Goal: Task Accomplishment & Management: Use online tool/utility

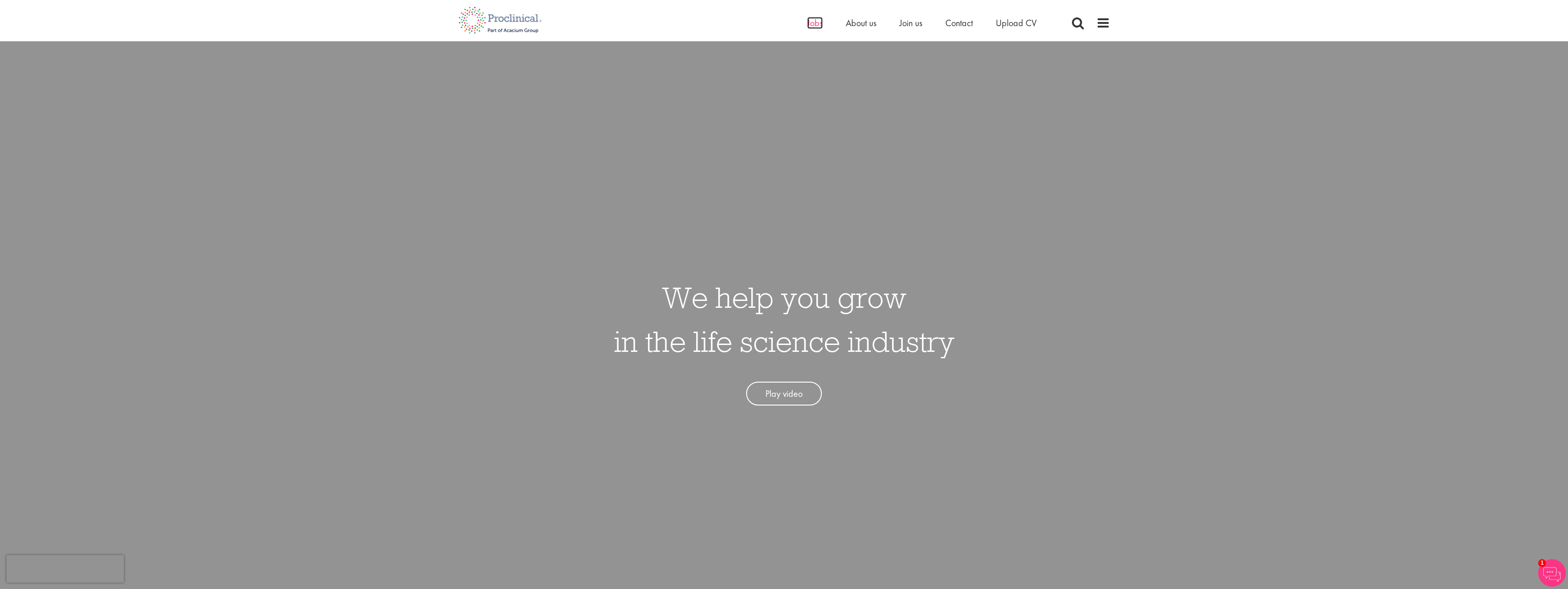
click at [816, 25] on span "Jobs" at bounding box center [815, 23] width 16 height 12
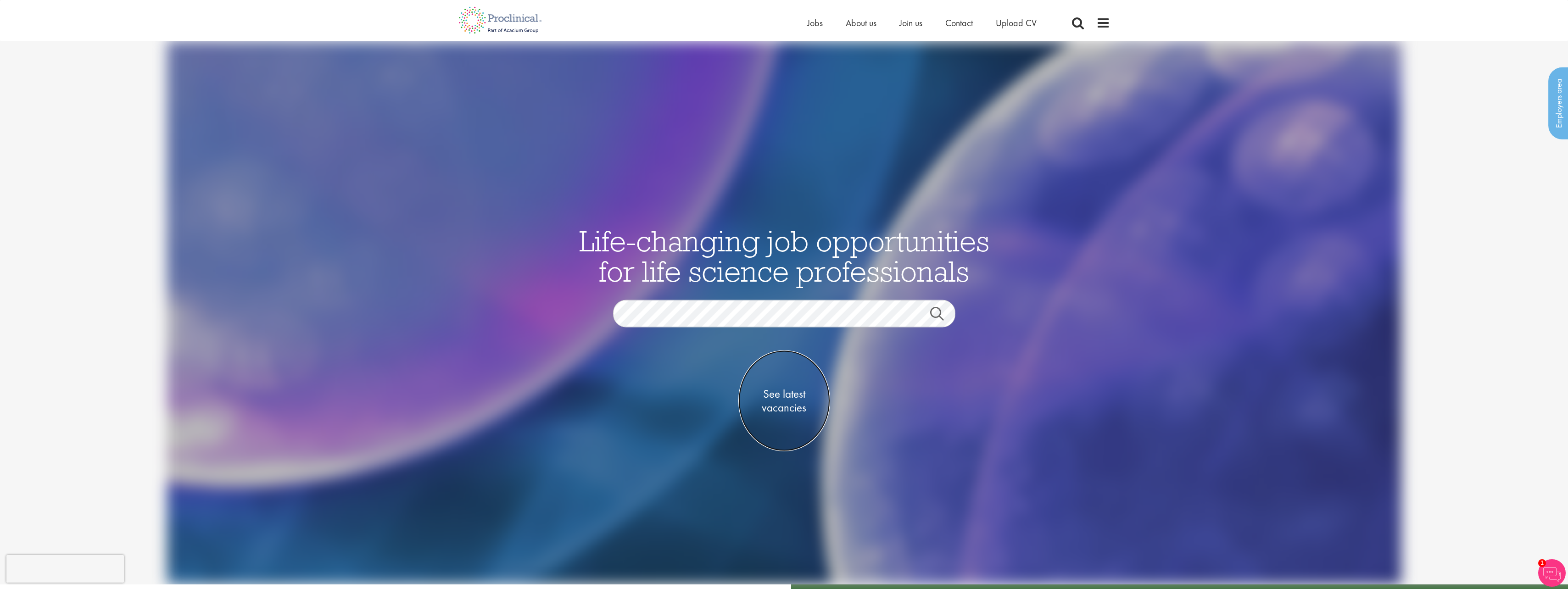
click at [772, 392] on span "See latest vacancies" at bounding box center [784, 400] width 92 height 27
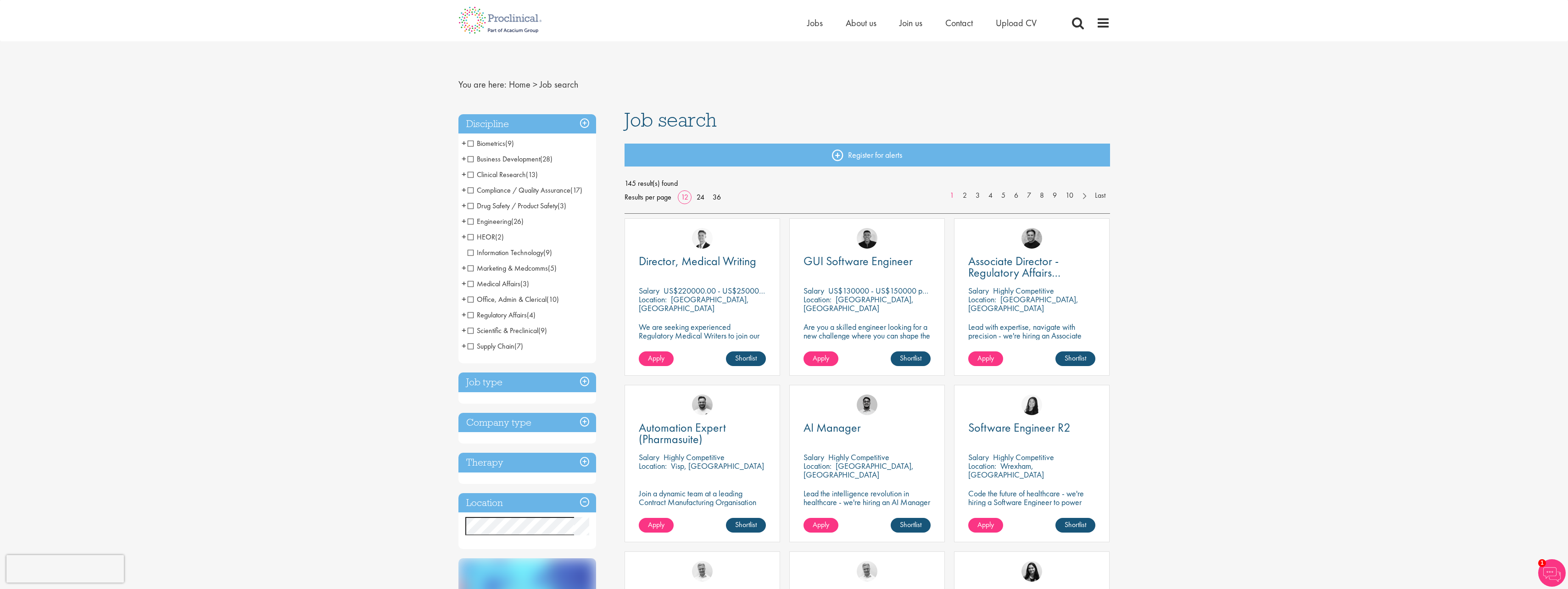
click at [469, 223] on span "Engineering" at bounding box center [489, 221] width 44 height 10
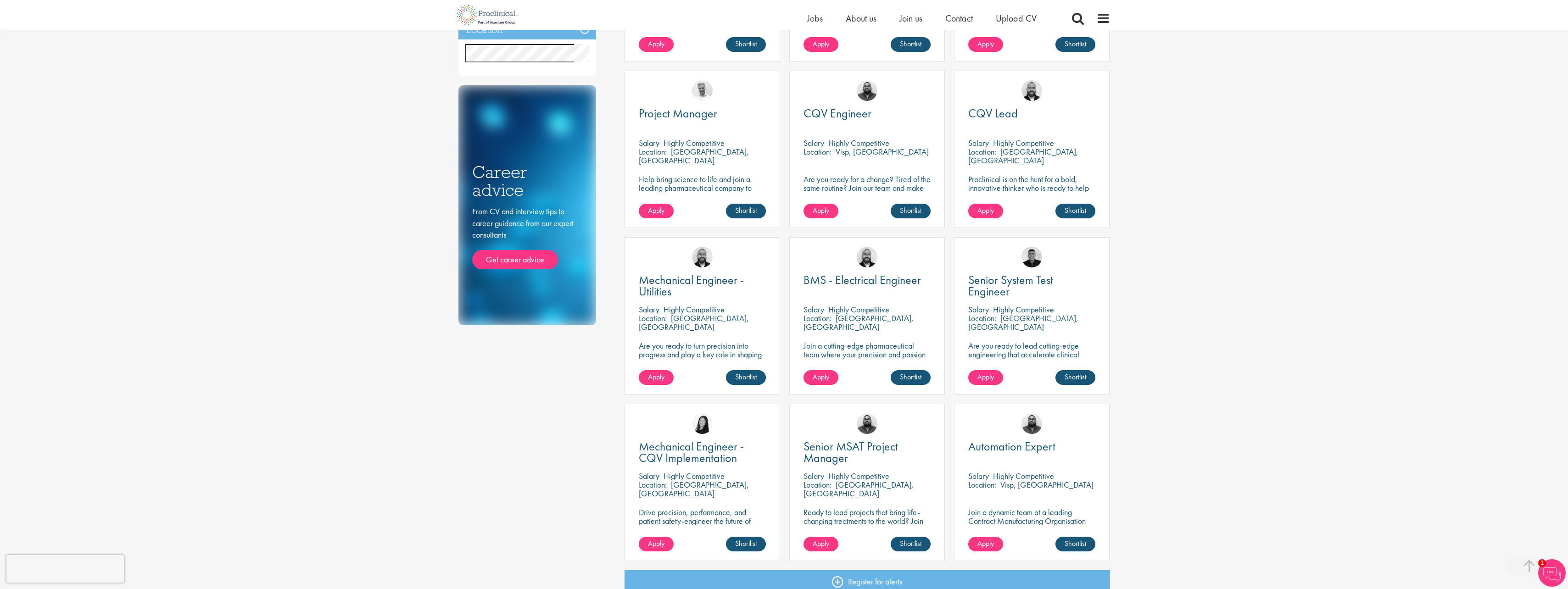
scroll to position [321, 0]
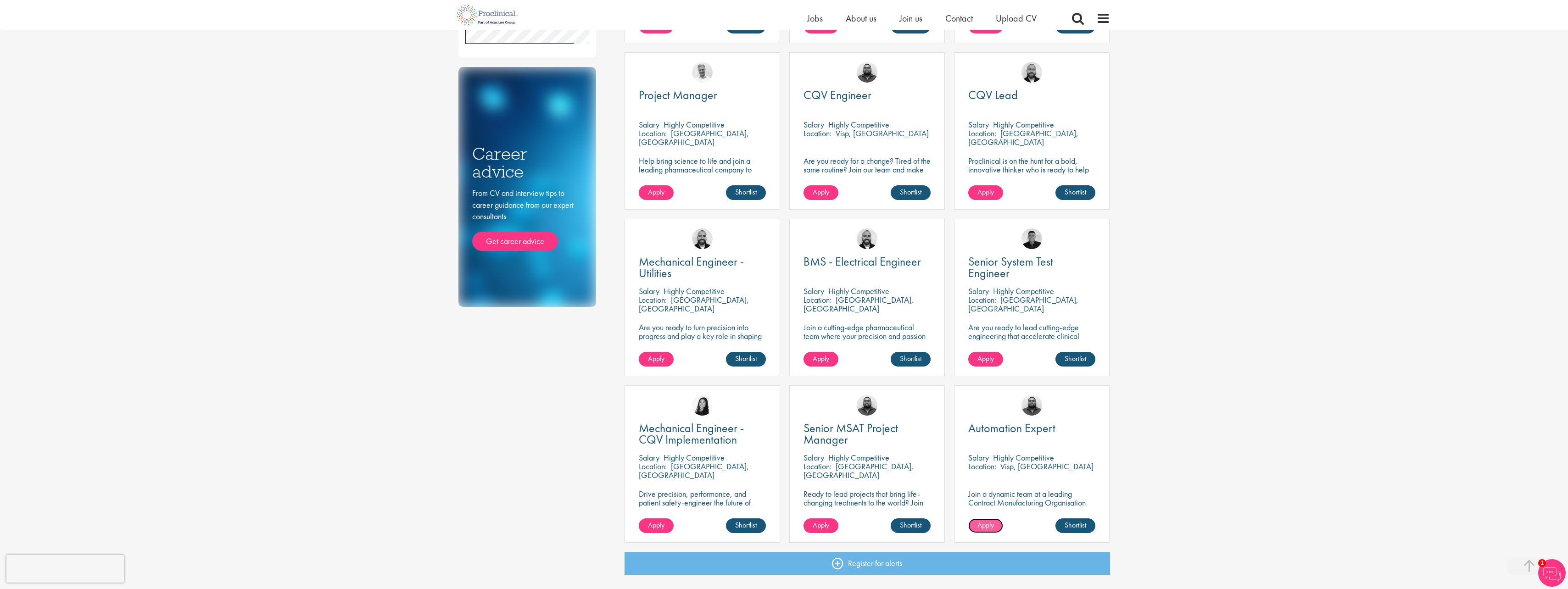
click at [990, 523] on span "Apply" at bounding box center [985, 525] width 16 height 10
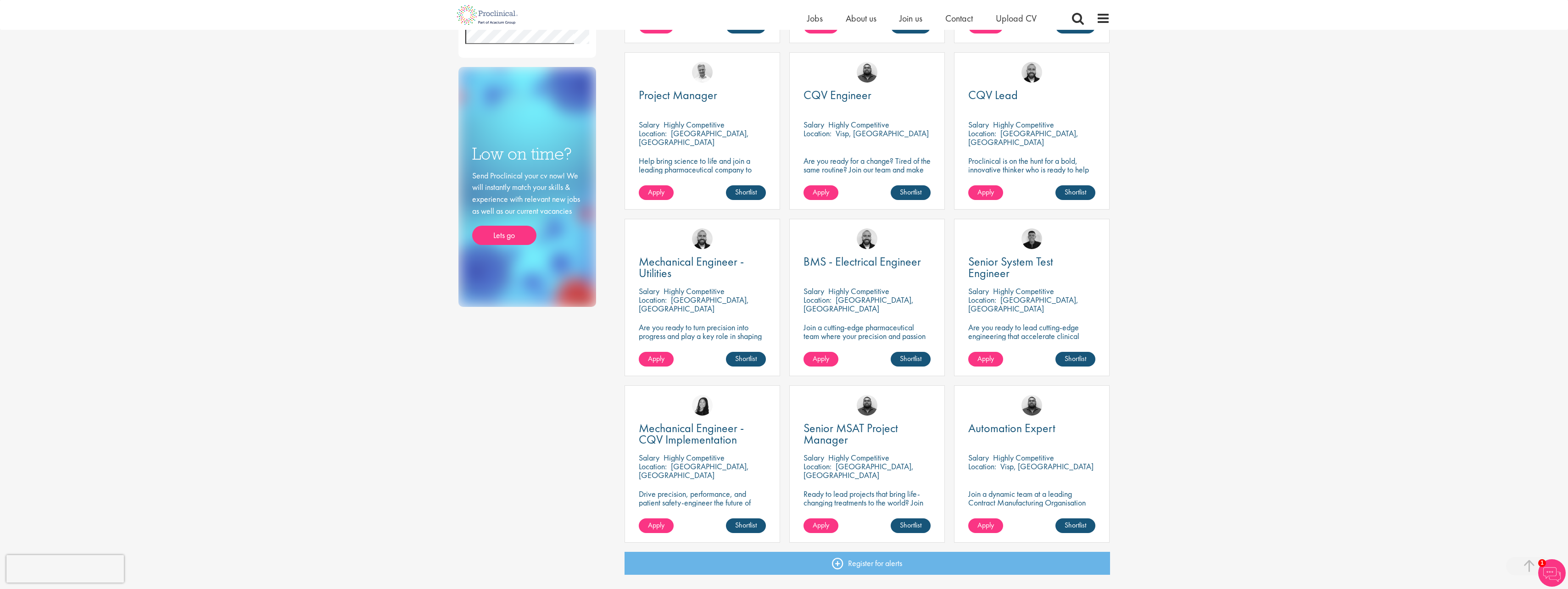
scroll to position [275, 0]
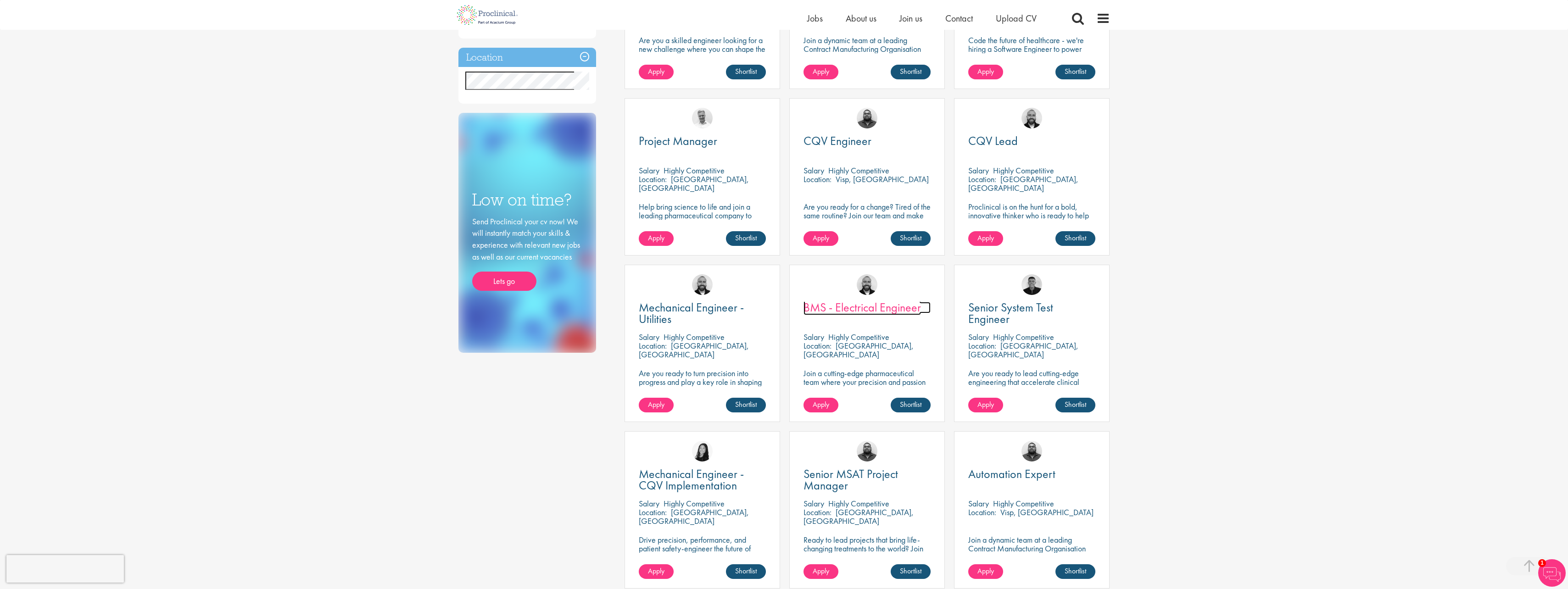
click at [858, 308] on span "BMS - Electrical Engineer" at bounding box center [862, 307] width 117 height 16
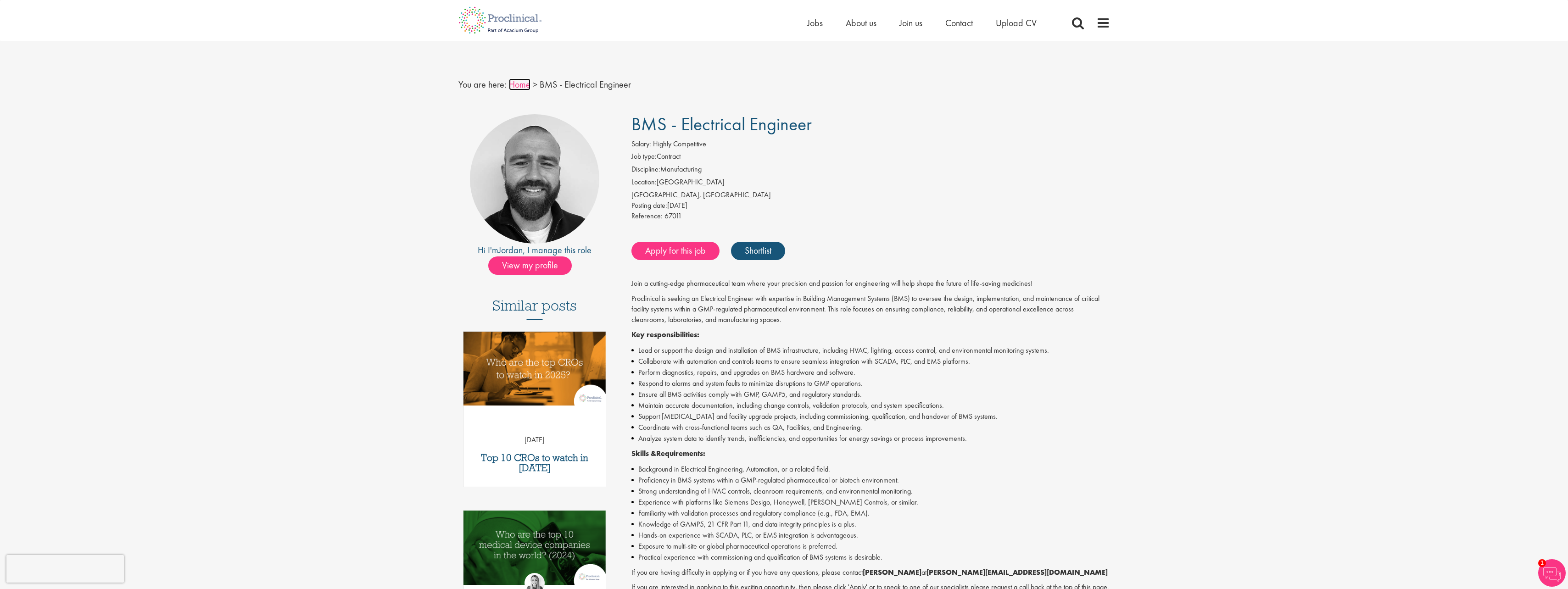
click at [514, 87] on link "Home" at bounding box center [519, 85] width 21 height 12
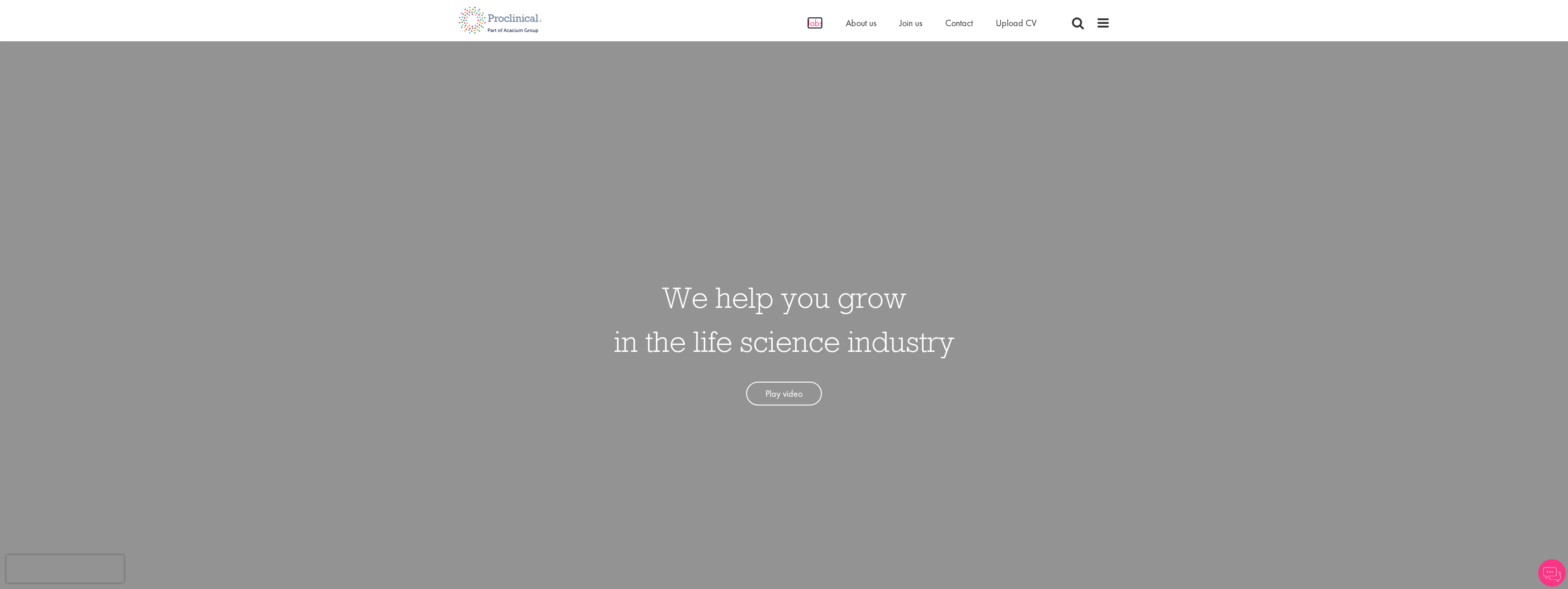
click at [816, 26] on span "Jobs" at bounding box center [815, 23] width 16 height 12
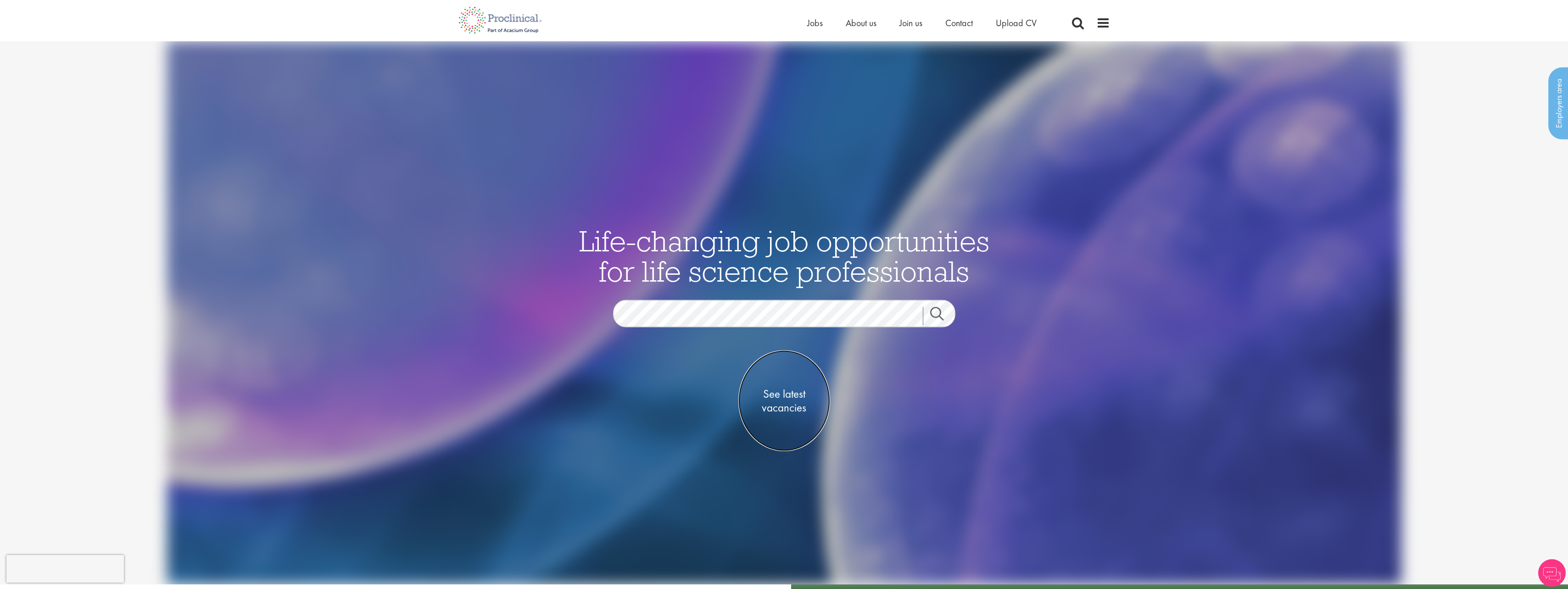
click at [786, 403] on span "See latest vacancies" at bounding box center [784, 400] width 92 height 27
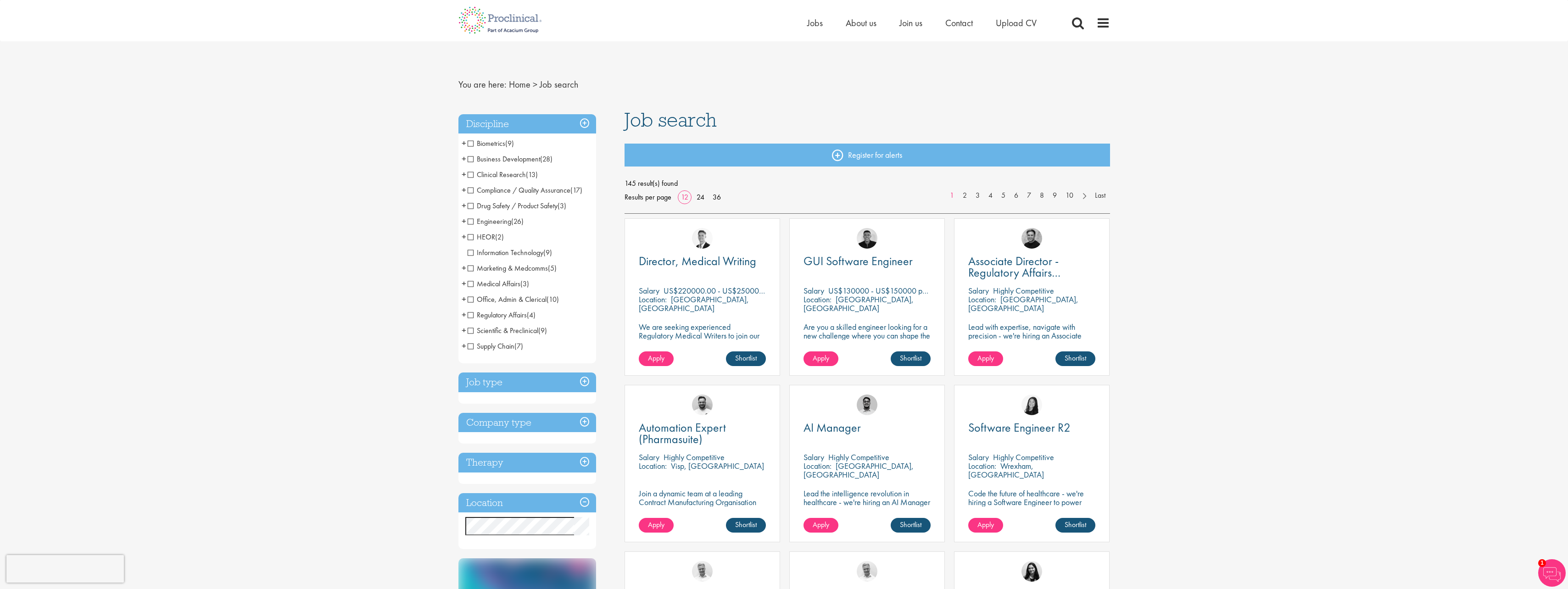
click at [471, 175] on span "Clinical Research" at bounding box center [497, 175] width 58 height 10
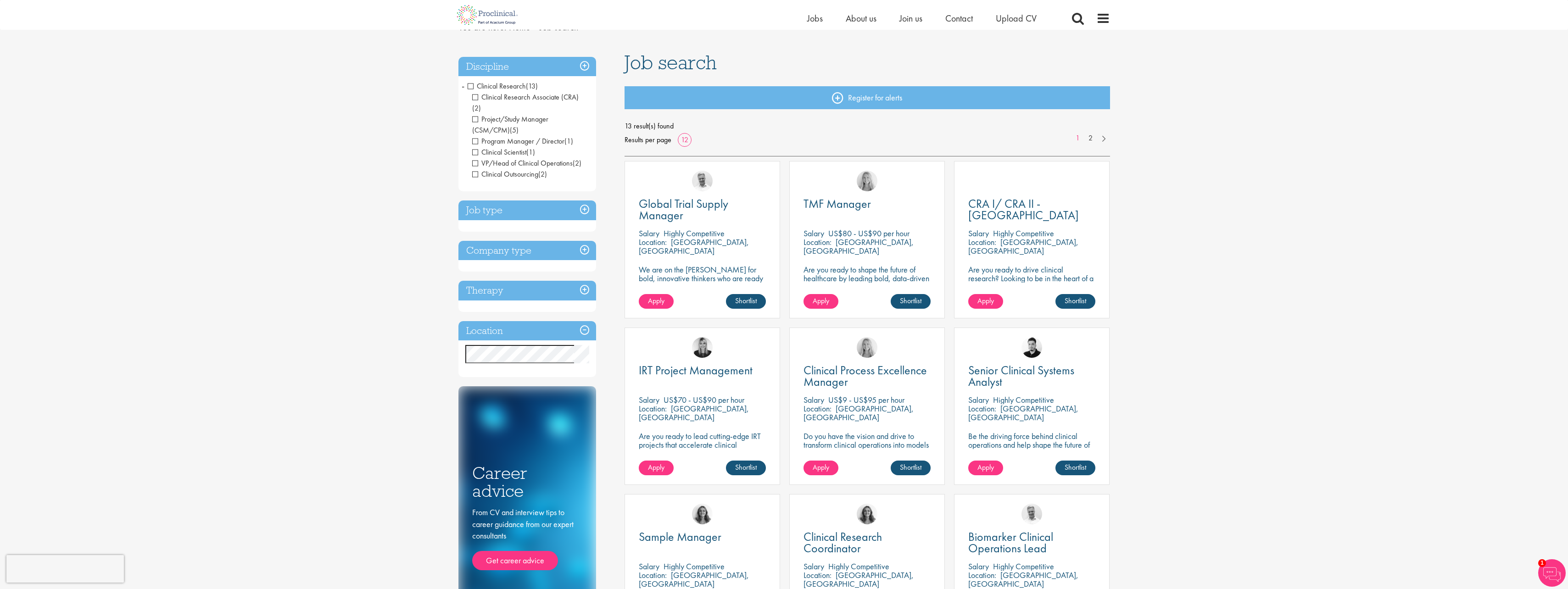
scroll to position [92, 0]
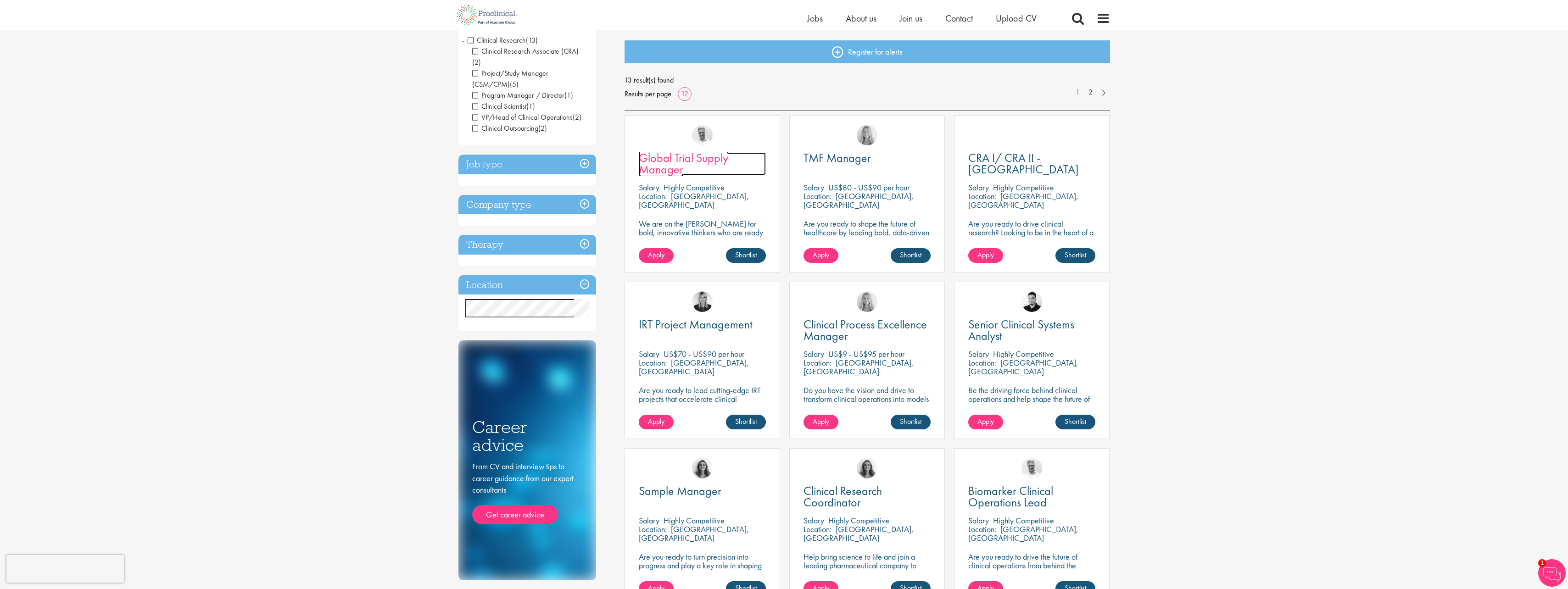
click at [650, 158] on span "Global Trial Supply Manager" at bounding box center [683, 164] width 89 height 27
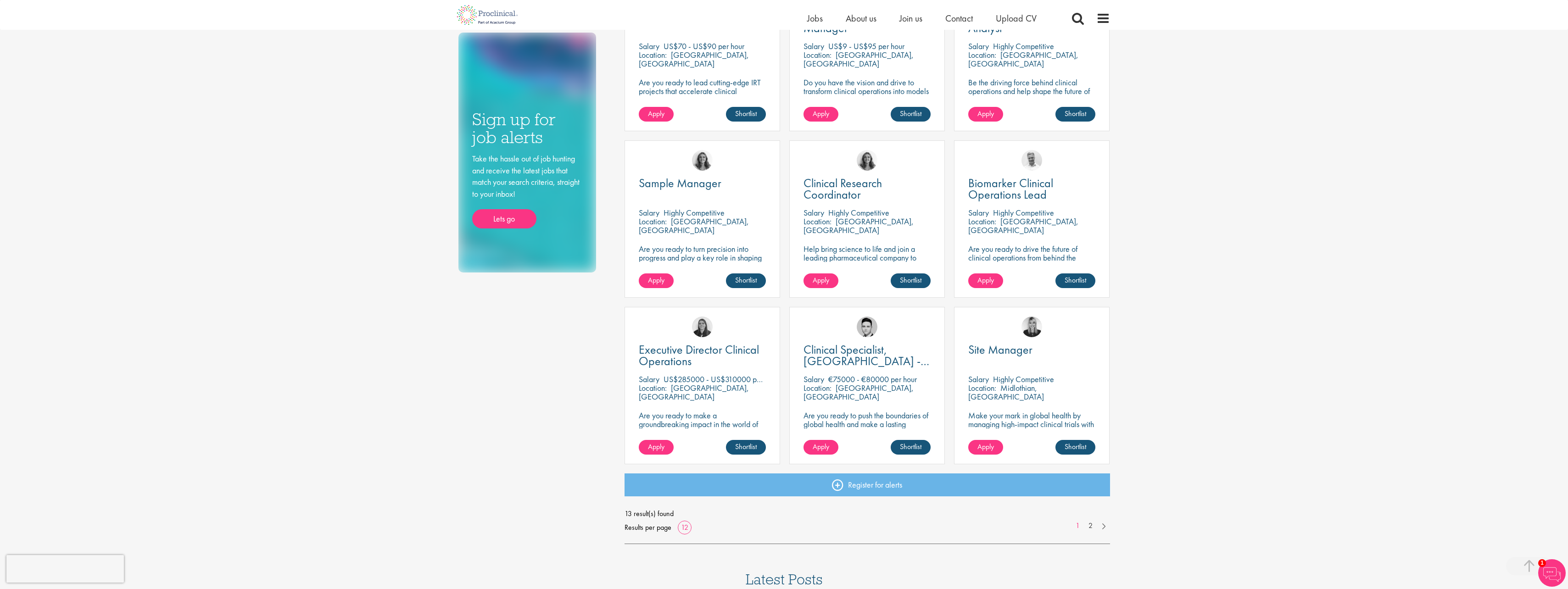
scroll to position [415, 0]
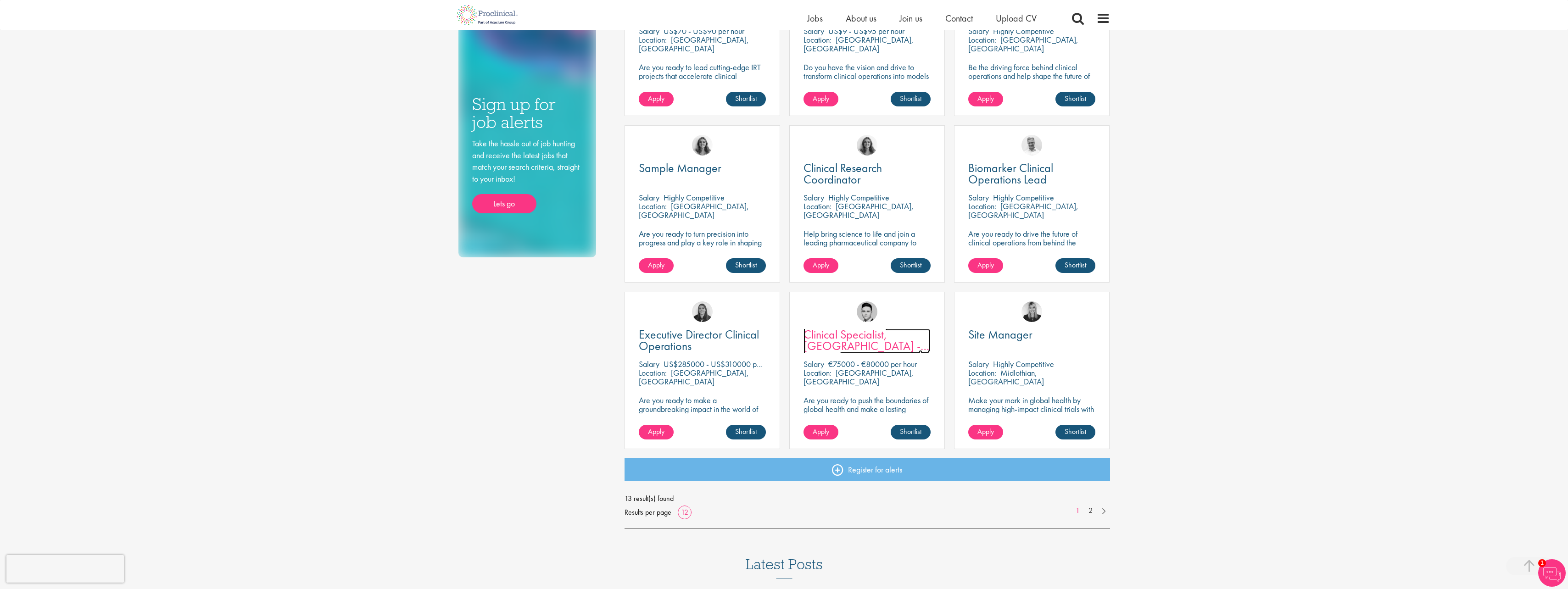
click at [840, 341] on span "Clinical Specialist, [GEOGRAPHIC_DATA] - Cardiac" at bounding box center [866, 346] width 126 height 38
click at [1090, 510] on link "2" at bounding box center [1091, 511] width 13 height 10
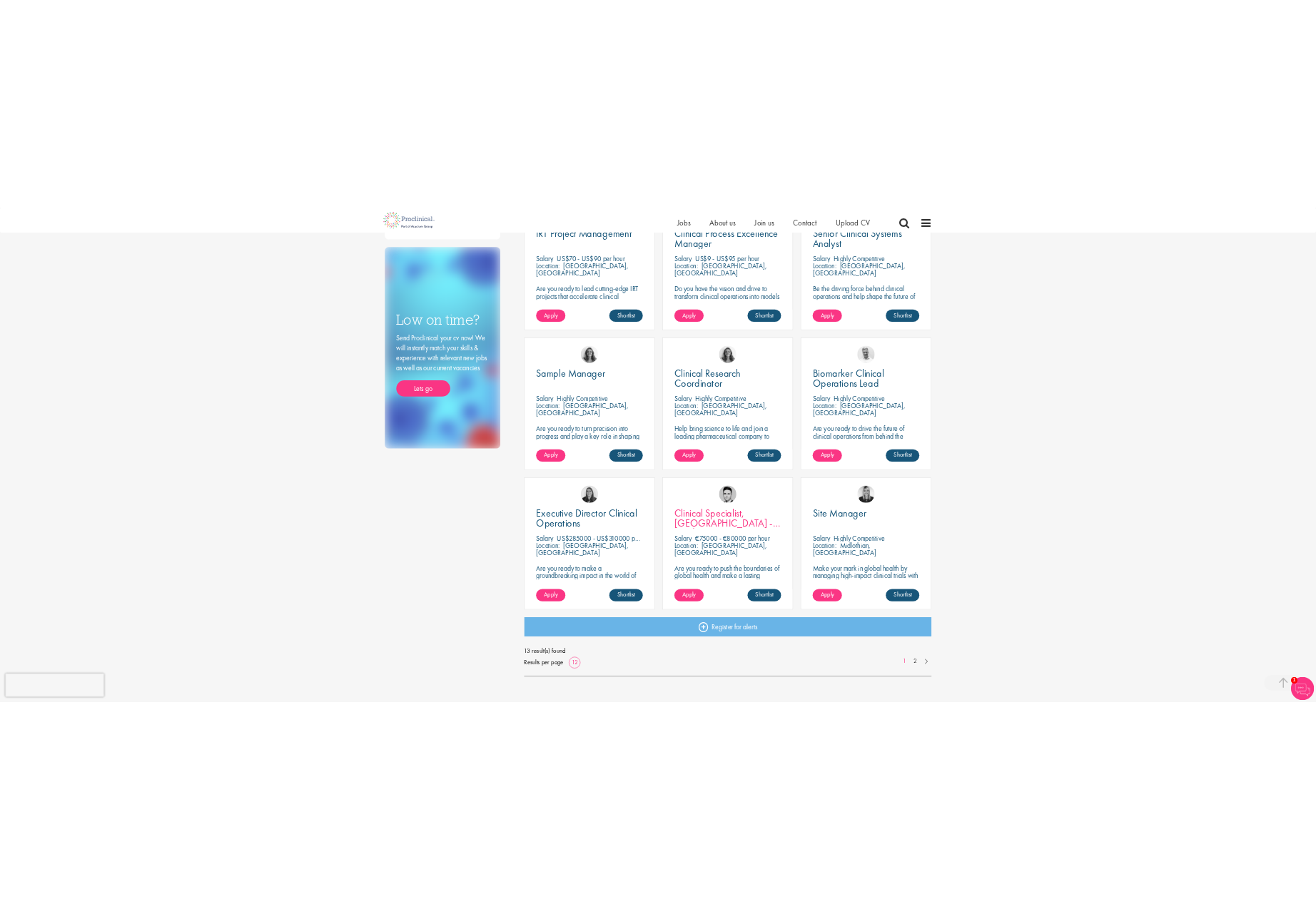
scroll to position [579, 0]
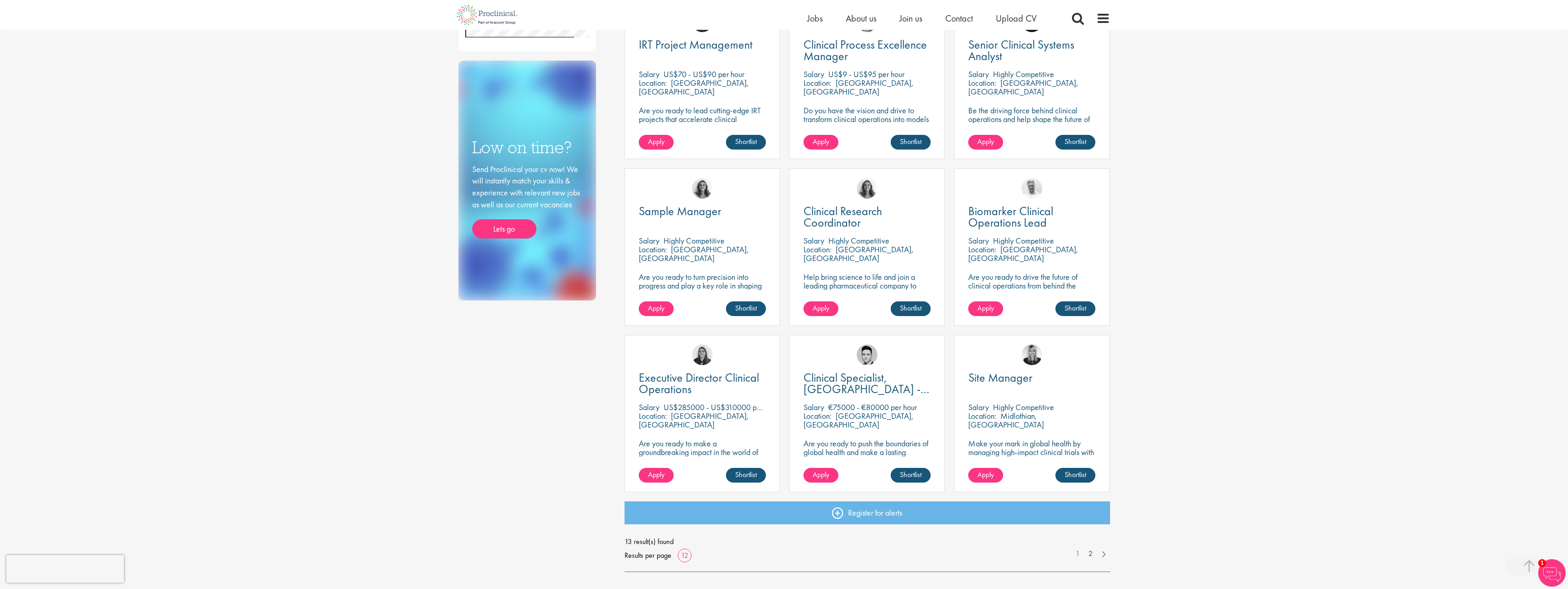
click at [1170, 389] on div "You are here: Home > Job search Discipline Clinical Research (13) - + Clinical …" at bounding box center [784, 227] width 1568 height 1197
